Goal: Transaction & Acquisition: Book appointment/travel/reservation

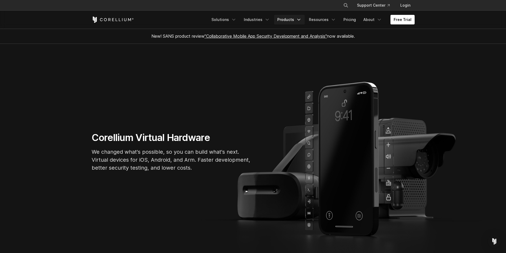
click at [294, 18] on link "Products" at bounding box center [289, 20] width 31 height 10
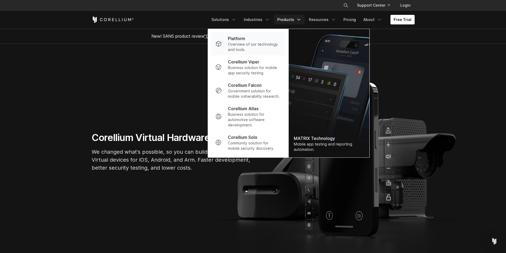
click at [271, 42] on p "Overview of our technology and tools." at bounding box center [254, 47] width 53 height 11
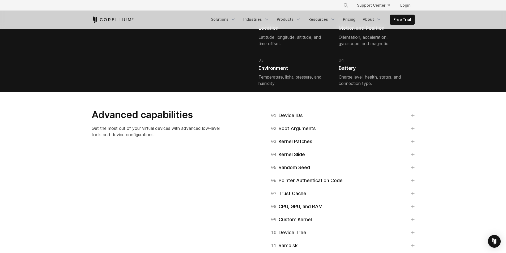
scroll to position [1300, 0]
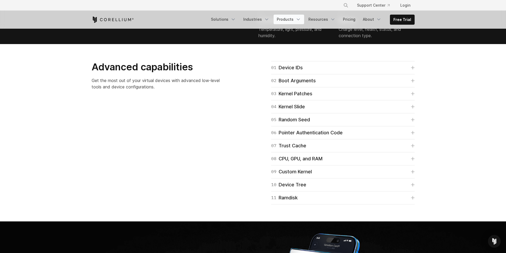
click at [290, 18] on link "Products" at bounding box center [288, 20] width 31 height 10
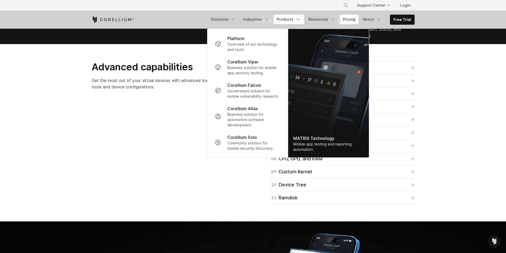
click at [355, 21] on link "Pricing" at bounding box center [348, 20] width 19 height 10
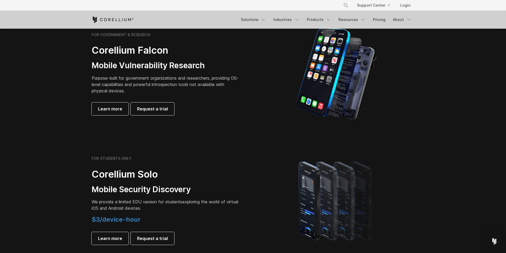
scroll to position [265, 0]
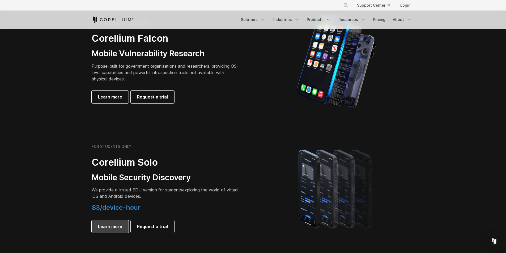
click at [116, 224] on span "Learn more" at bounding box center [110, 226] width 24 height 6
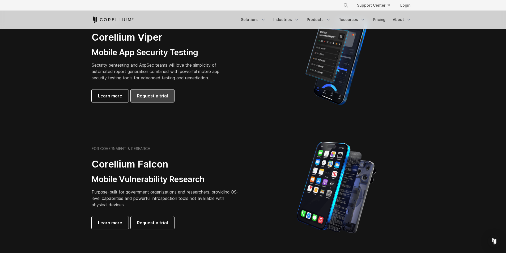
scroll to position [80, 0]
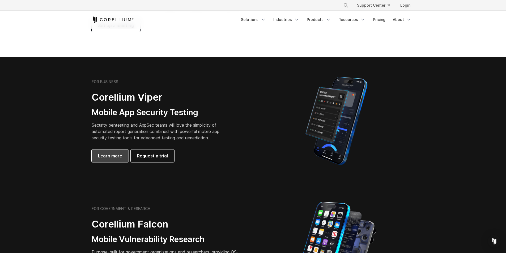
click at [122, 158] on link "Learn more" at bounding box center [110, 155] width 37 height 13
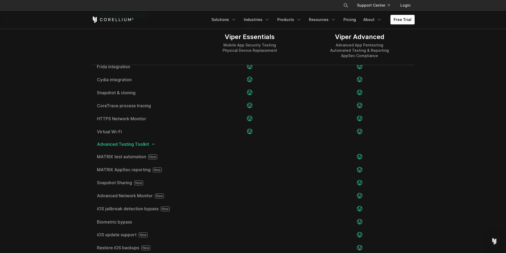
scroll to position [902, 0]
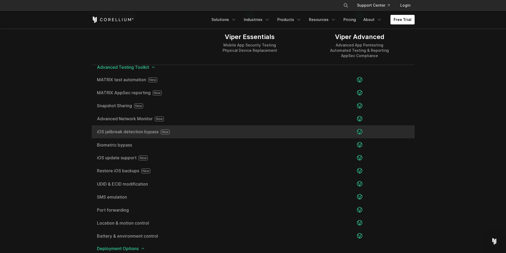
click at [163, 132] on icon at bounding box center [165, 132] width 9 height 5
click at [364, 133] on div at bounding box center [359, 131] width 110 height 13
click at [361, 132] on icon at bounding box center [359, 131] width 5 height 5
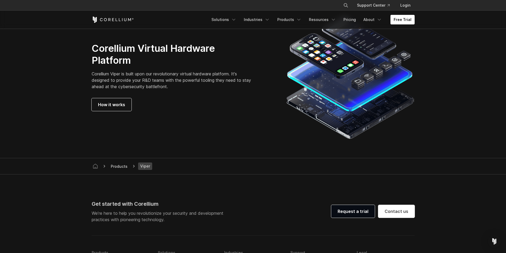
scroll to position [1460, 0]
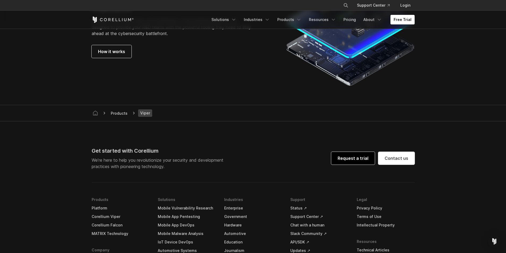
click at [341, 156] on link "Request a trial" at bounding box center [353, 158] width 44 height 13
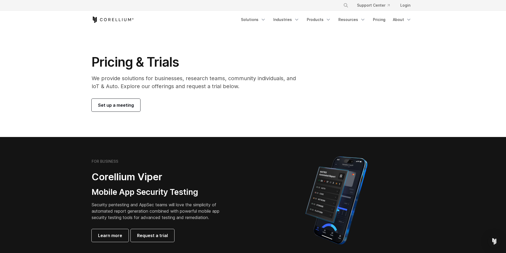
click at [123, 108] on link "Set up a meeting" at bounding box center [116, 105] width 49 height 13
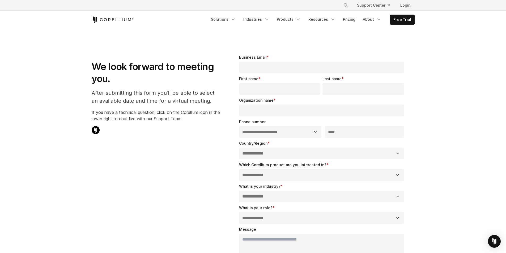
select select "**"
